Goal: Transaction & Acquisition: Book appointment/travel/reservation

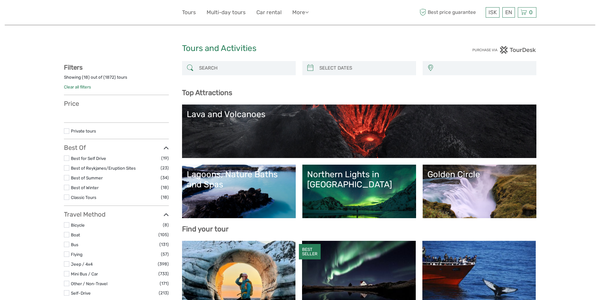
select select
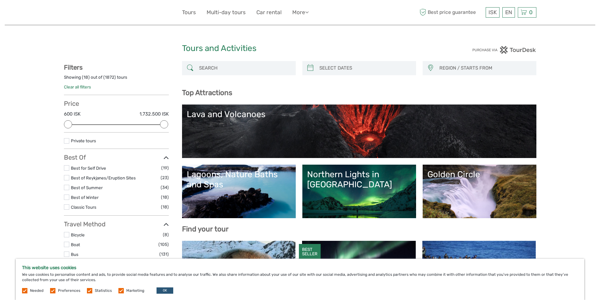
click at [82, 85] on link "Clear all filters" at bounding box center [77, 86] width 27 height 5
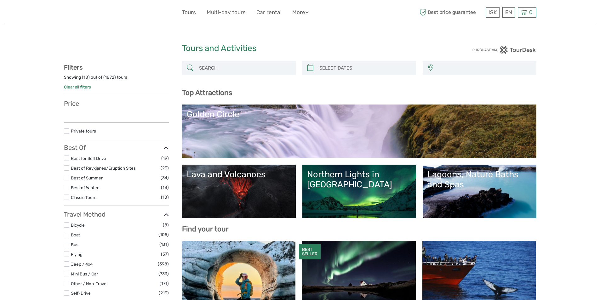
select select
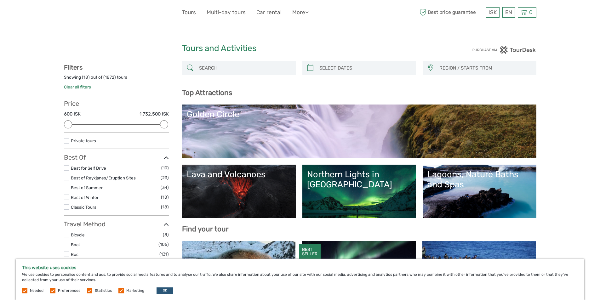
click at [367, 126] on link "Golden Circle" at bounding box center [359, 131] width 345 height 44
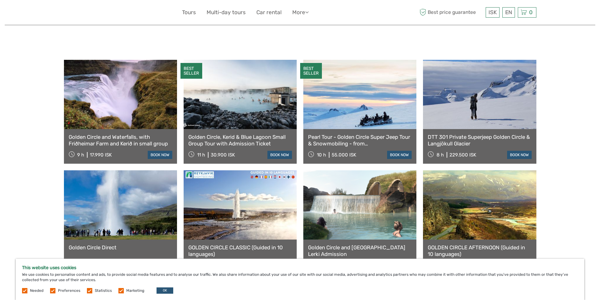
scroll to position [283, 0]
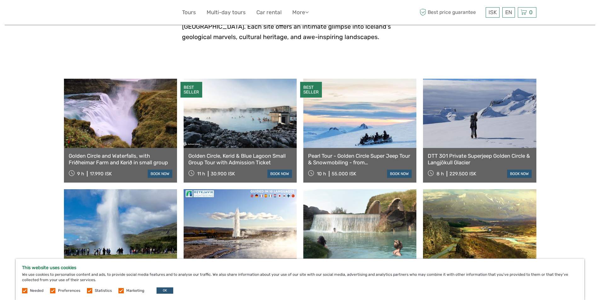
click at [422, 10] on icon at bounding box center [423, 12] width 6 height 10
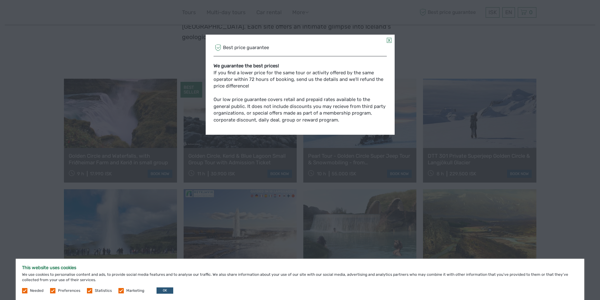
click at [387, 42] on link at bounding box center [388, 40] width 5 height 5
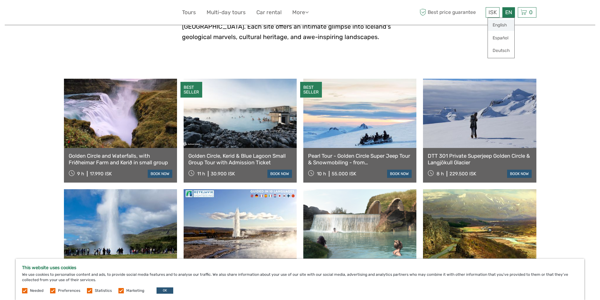
click at [499, 26] on link "English" at bounding box center [500, 25] width 26 height 11
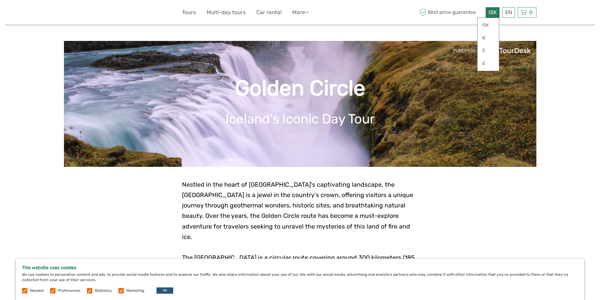
click at [496, 13] on div "ISK ISK € $ £" at bounding box center [492, 12] width 14 height 10
click at [487, 49] on link "$" at bounding box center [487, 50] width 21 height 11
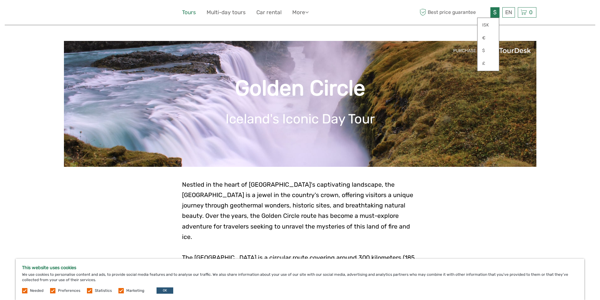
click at [187, 13] on link "Tours" at bounding box center [189, 12] width 14 height 9
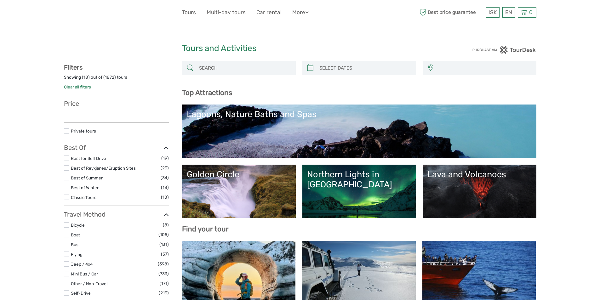
select select
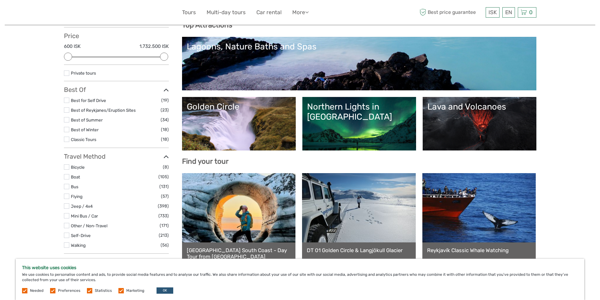
scroll to position [31, 0]
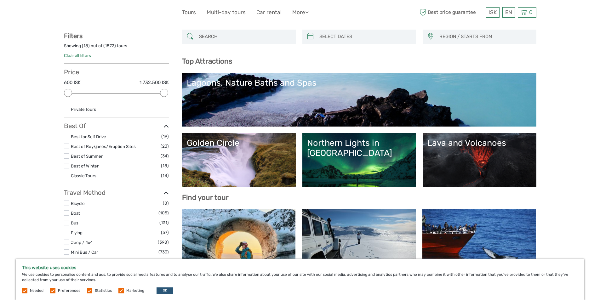
click at [253, 152] on link "Golden Circle" at bounding box center [239, 160] width 104 height 44
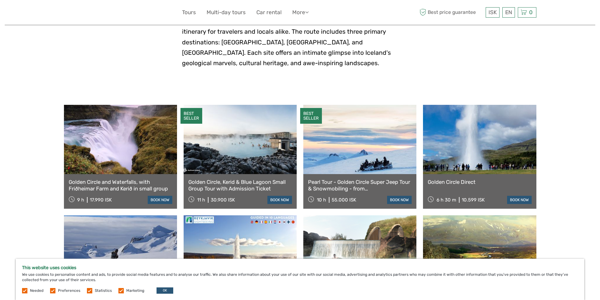
scroll to position [315, 0]
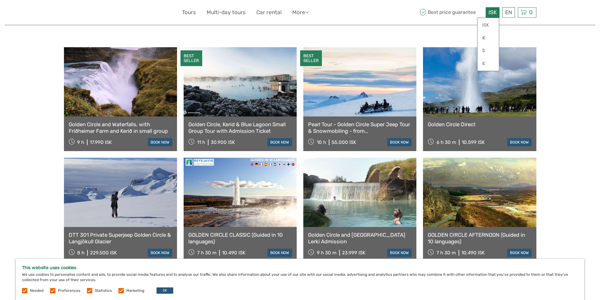
click at [486, 9] on div "ISK ISK € $ £" at bounding box center [492, 12] width 14 height 10
click at [483, 51] on link "$" at bounding box center [487, 50] width 21 height 11
click at [486, 51] on link "$" at bounding box center [487, 50] width 21 height 11
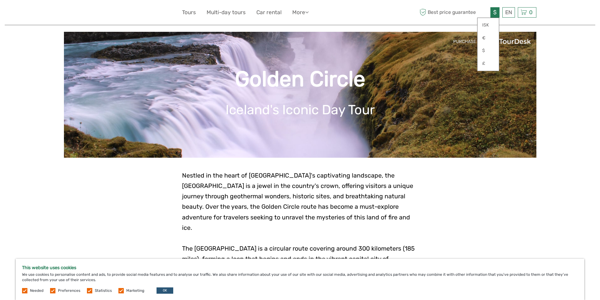
scroll to position [0, 0]
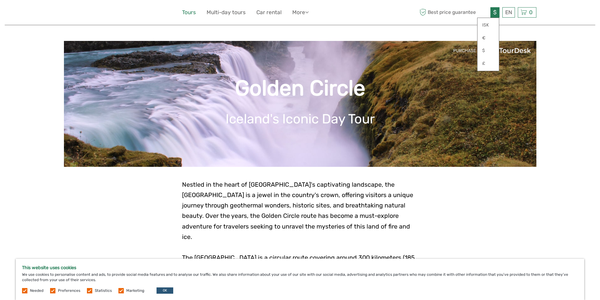
click at [190, 10] on link "Tours" at bounding box center [189, 12] width 14 height 9
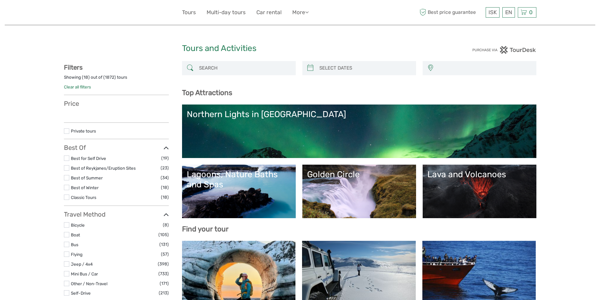
select select
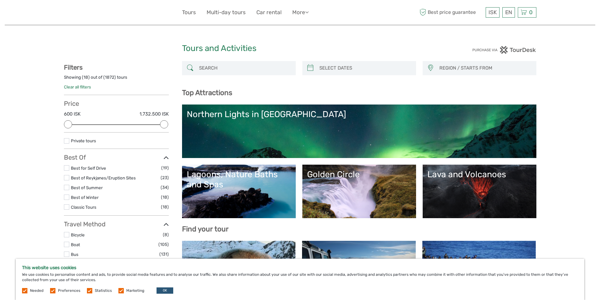
scroll to position [31, 0]
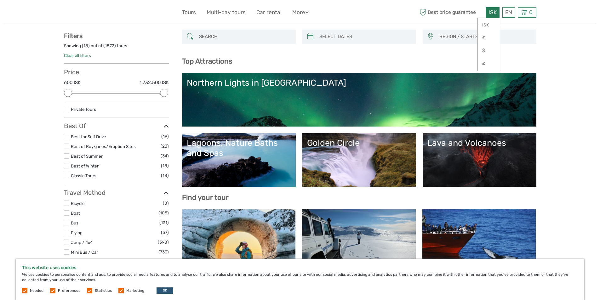
click at [489, 9] on span "ISK" at bounding box center [492, 12] width 8 height 6
click at [484, 49] on link "$" at bounding box center [487, 50] width 21 height 11
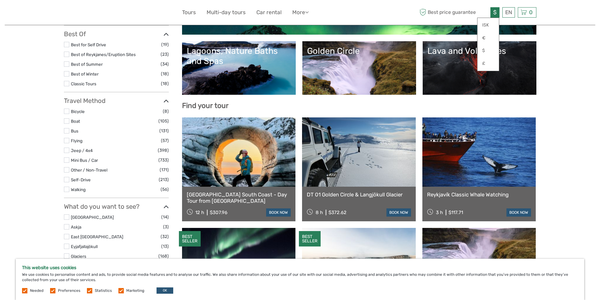
scroll to position [126, 0]
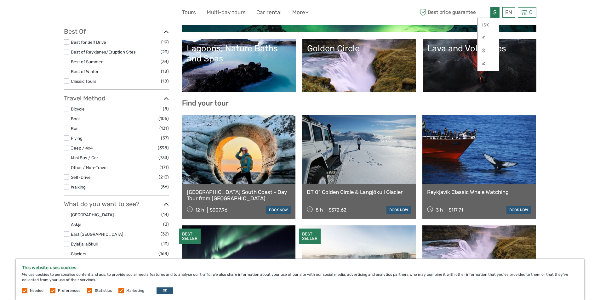
click at [65, 128] on label at bounding box center [66, 128] width 5 height 5
click at [0, 0] on input "checkbox" at bounding box center [0, 0] width 0 height 0
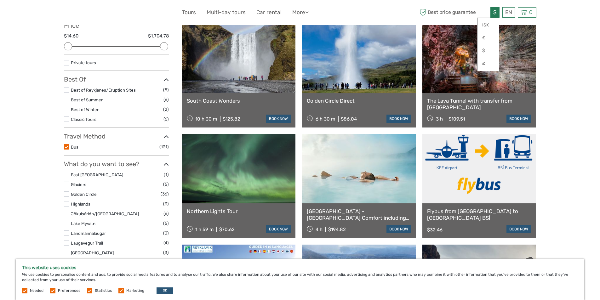
scroll to position [99, 0]
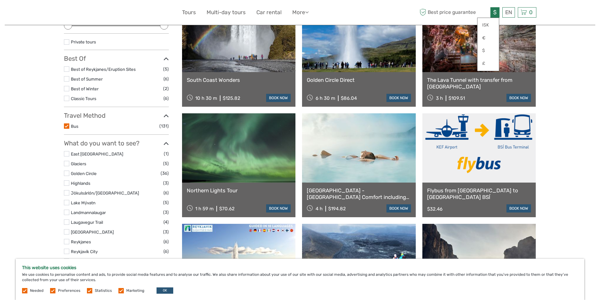
click at [457, 189] on link "Flybus from [GEOGRAPHIC_DATA] to [GEOGRAPHIC_DATA] BSÍ" at bounding box center [479, 193] width 104 height 13
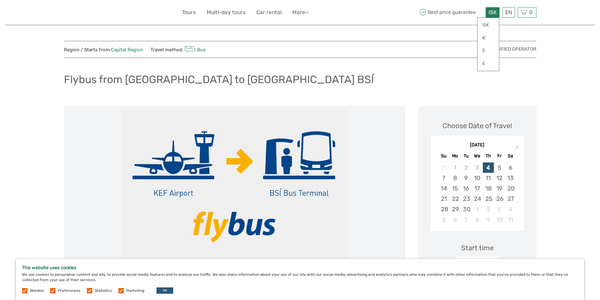
click at [491, 15] on span "ISK" at bounding box center [492, 12] width 8 height 6
click at [487, 50] on link "$" at bounding box center [487, 50] width 21 height 11
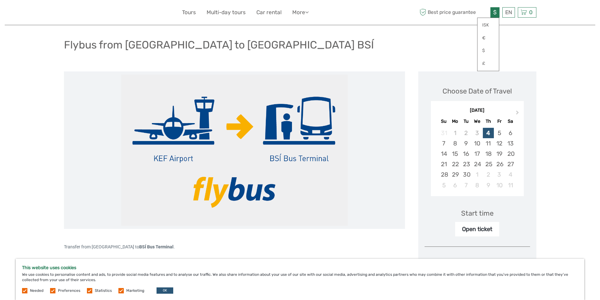
scroll to position [31, 0]
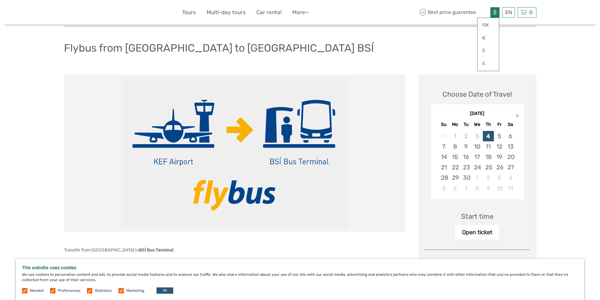
click at [516, 114] on button "Next Month" at bounding box center [518, 117] width 10 height 10
click at [499, 137] on div "3" at bounding box center [498, 136] width 11 height 10
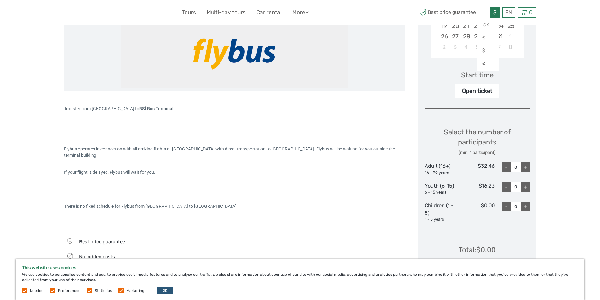
scroll to position [157, 0]
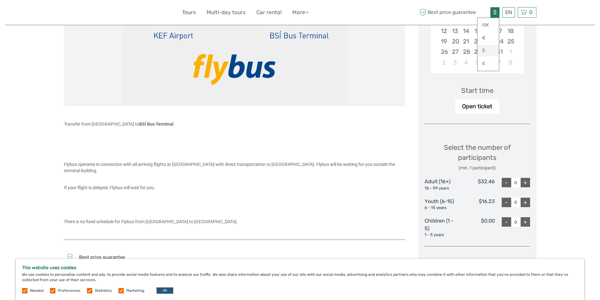
click at [478, 51] on link "$" at bounding box center [487, 50] width 21 height 11
click at [486, 51] on link "$" at bounding box center [487, 50] width 21 height 11
click at [527, 184] on div "+" at bounding box center [524, 182] width 9 height 9
type input "1"
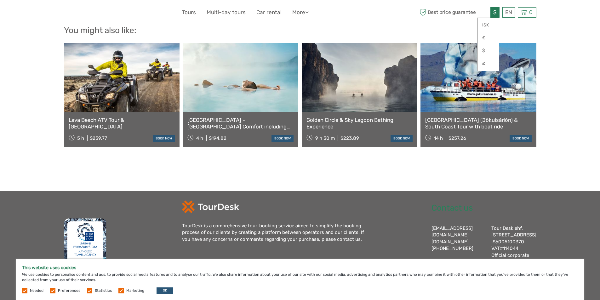
scroll to position [514, 0]
